Goal: Task Accomplishment & Management: Use online tool/utility

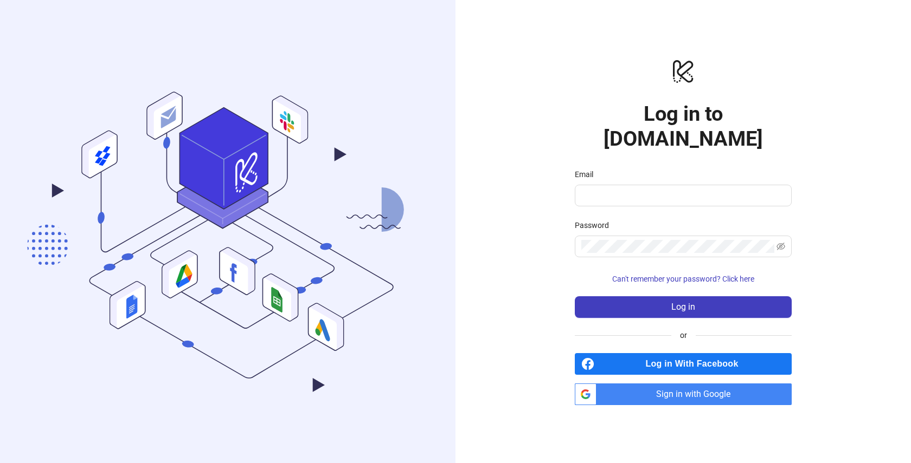
click at [665, 385] on span "Sign in with Google" at bounding box center [696, 395] width 191 height 22
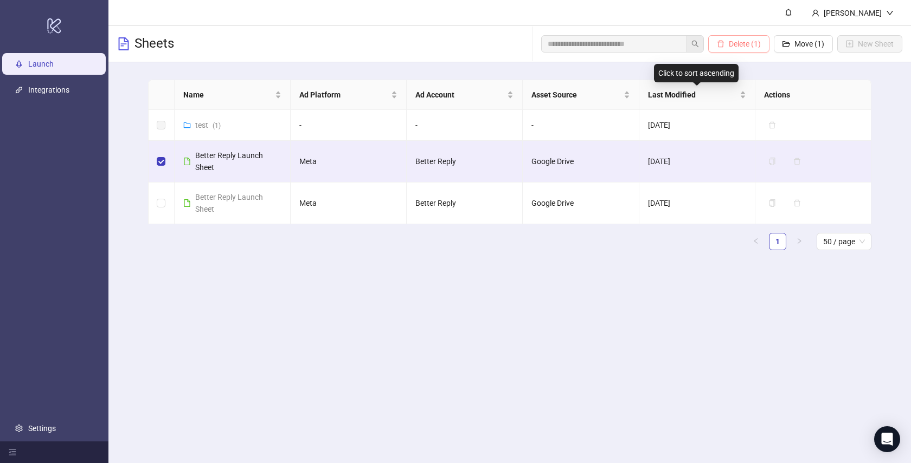
click at [734, 49] on button "Delete (1)" at bounding box center [738, 43] width 61 height 17
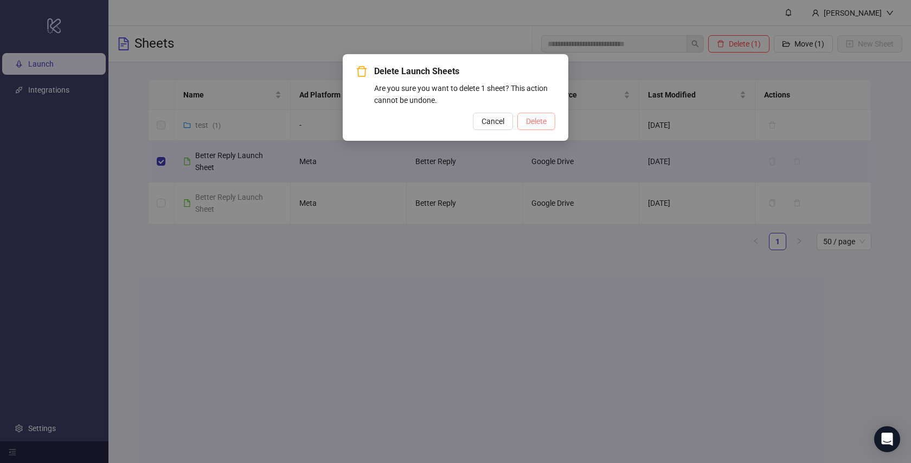
click at [532, 117] on span "Delete" at bounding box center [536, 121] width 21 height 9
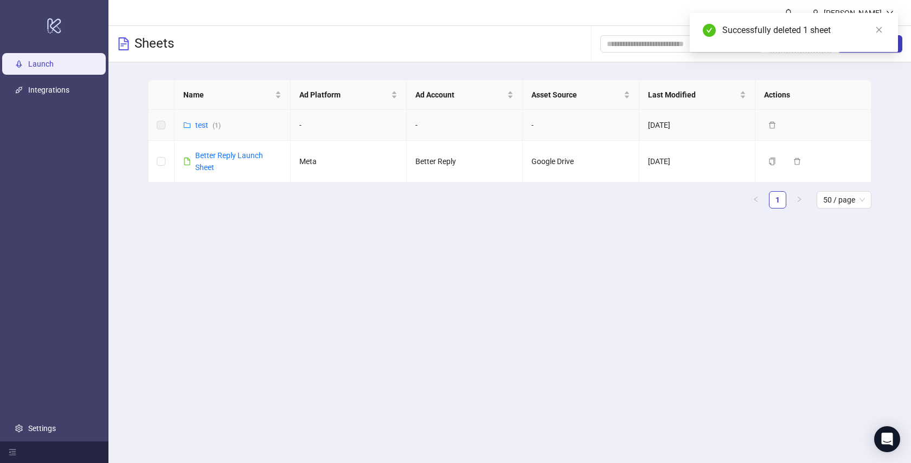
click at [164, 124] on label at bounding box center [161, 125] width 9 height 12
click at [210, 157] on link "Better Reply Launch Sheet" at bounding box center [229, 161] width 68 height 21
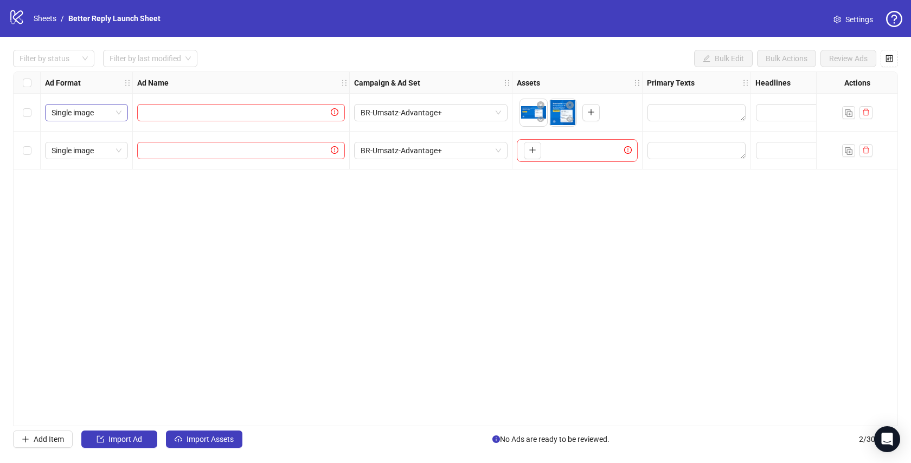
click at [119, 112] on span "Single image" at bounding box center [86, 113] width 70 height 16
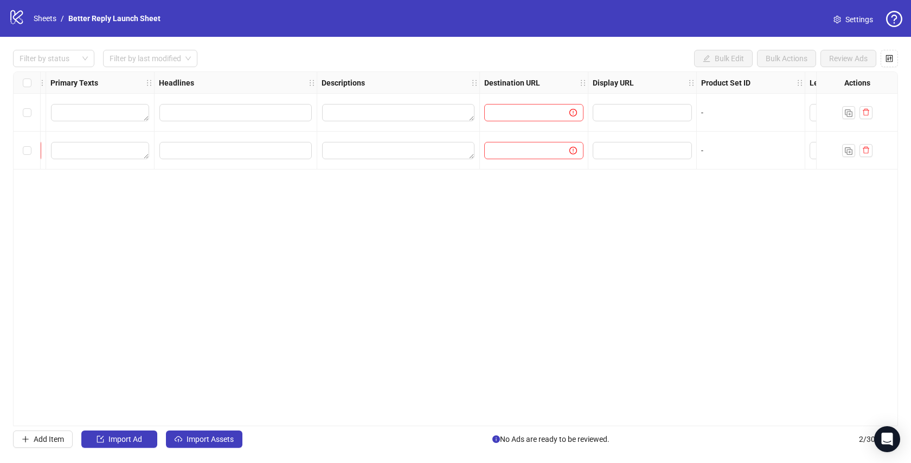
scroll to position [0, 547]
